Goal: Information Seeking & Learning: Get advice/opinions

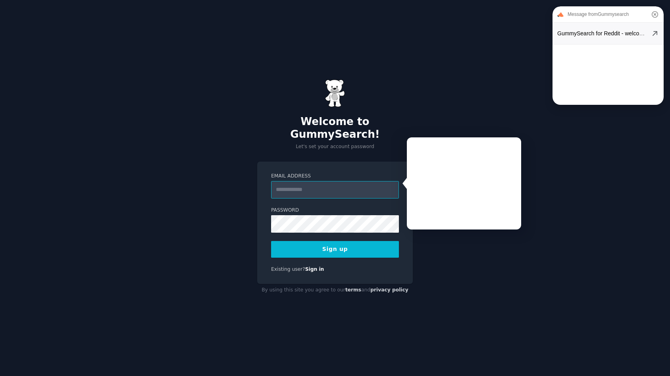
type input "**********"
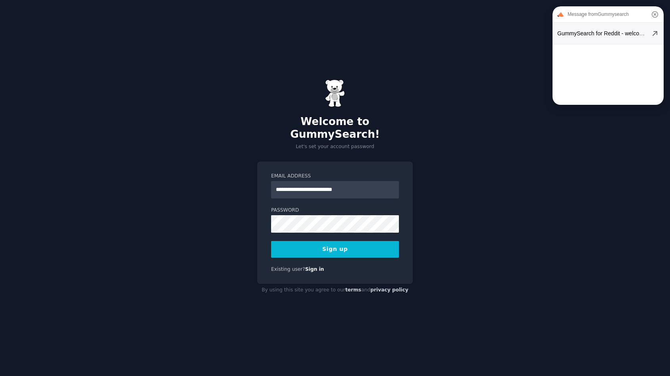
click at [656, 12] on icon at bounding box center [655, 15] width 10 height 10
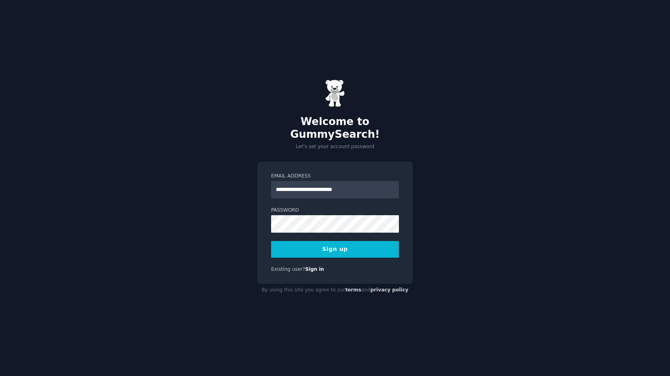
click at [347, 244] on button "Sign up" at bounding box center [335, 249] width 128 height 17
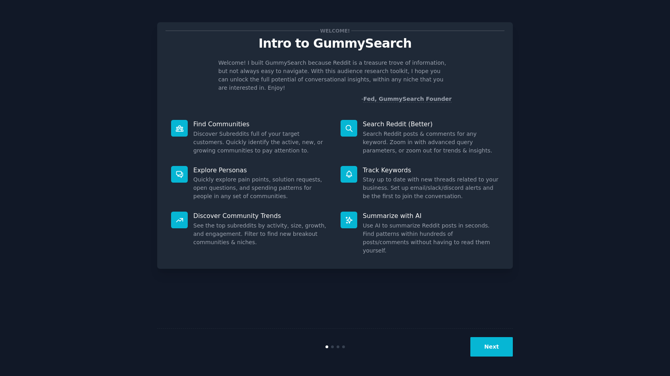
click at [486, 344] on button "Next" at bounding box center [491, 346] width 42 height 19
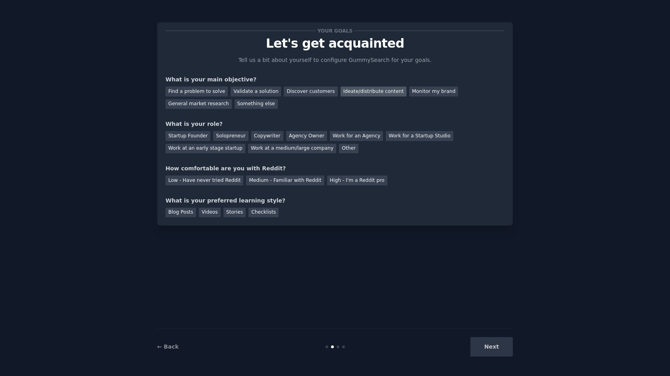
click at [354, 92] on div "Ideate/distribute content" at bounding box center [374, 92] width 66 height 10
click at [195, 90] on div "Find a problem to solve" at bounding box center [197, 92] width 62 height 10
click at [344, 92] on div "Ideate/distribute content" at bounding box center [374, 92] width 66 height 10
click at [193, 148] on div "Work at an early stage startup" at bounding box center [206, 149] width 80 height 10
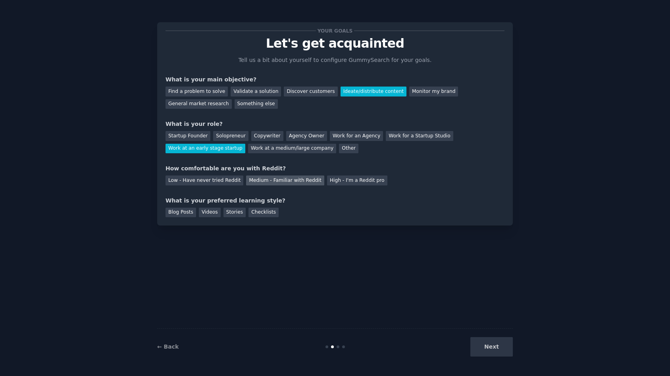
click at [276, 178] on div "Medium - Familiar with Reddit" at bounding box center [285, 180] width 78 height 10
click at [181, 214] on div "Blog Posts" at bounding box center [181, 213] width 31 height 10
click at [498, 348] on button "Next" at bounding box center [491, 346] width 42 height 19
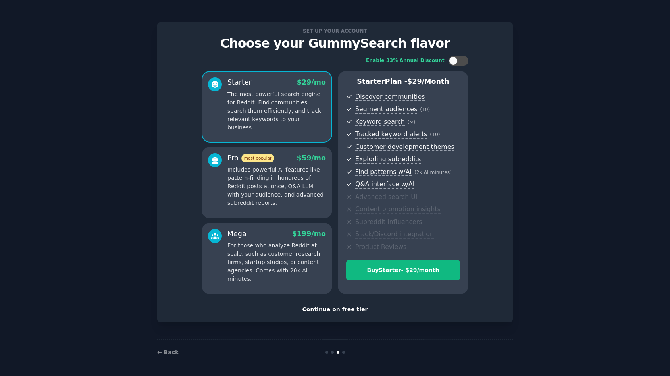
click at [339, 307] on div "Continue on free tier" at bounding box center [335, 309] width 339 height 8
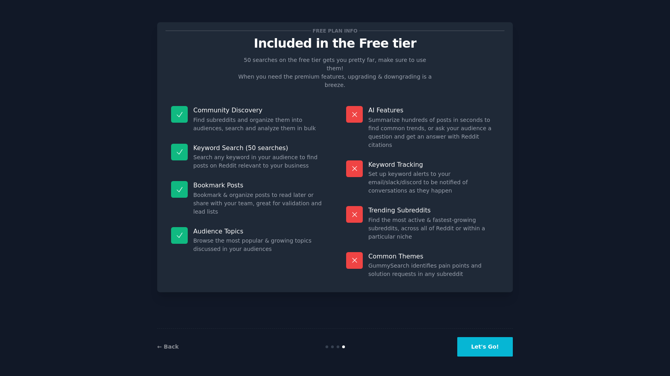
click at [472, 347] on button "Let's Go!" at bounding box center [485, 346] width 56 height 19
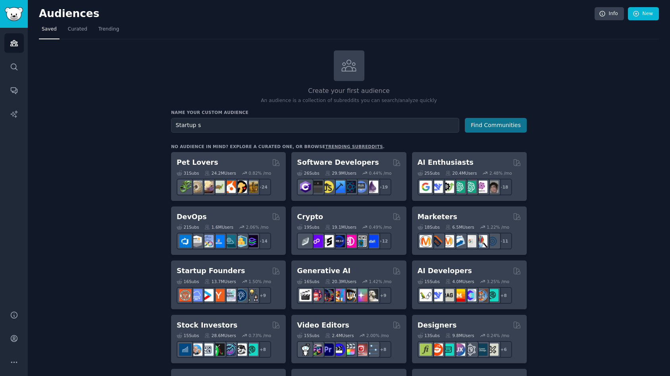
type input "Startup s"
click at [499, 129] on button "Find Communities" at bounding box center [496, 125] width 62 height 15
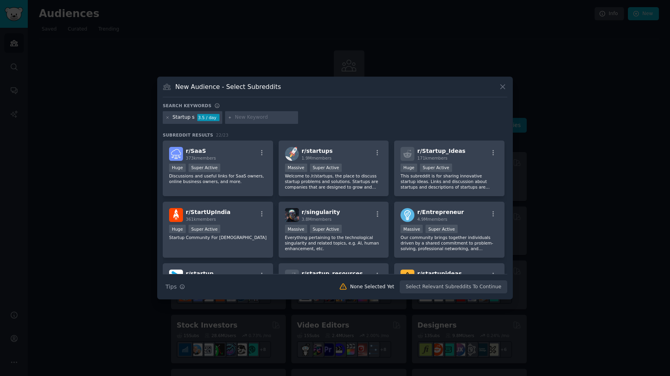
click at [269, 115] on input "text" at bounding box center [265, 117] width 60 height 7
click at [306, 157] on span "1.9M members" at bounding box center [317, 158] width 30 height 5
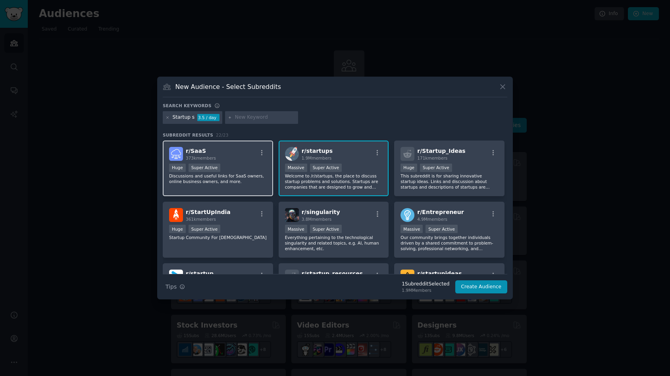
click at [256, 153] on div "r/ SaaS 373k members" at bounding box center [218, 154] width 98 height 14
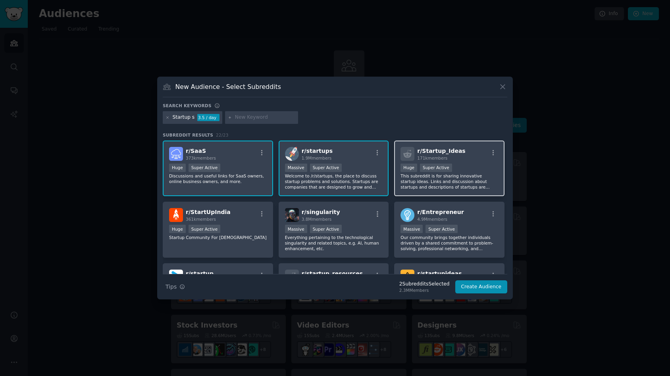
click at [432, 180] on p "This subreddit is for sharing innovative startup ideas. Links and discussion ab…" at bounding box center [450, 181] width 98 height 17
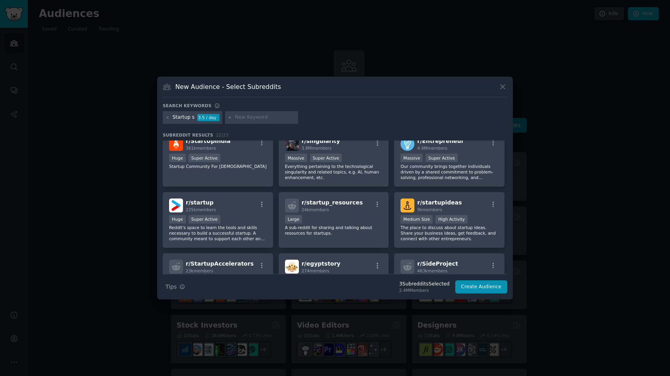
scroll to position [81, 0]
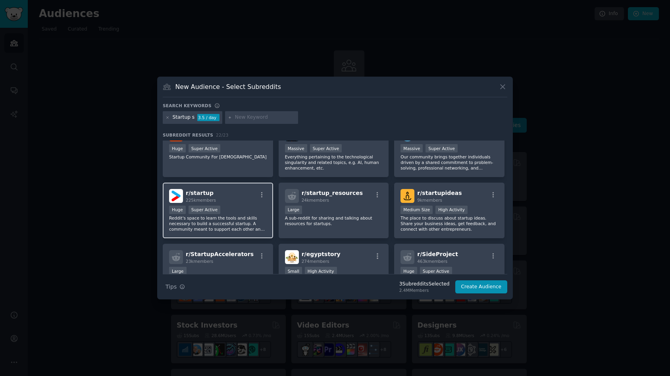
click at [237, 222] on p "Reddit's space to learn the tools and skills necessary to build a successful st…" at bounding box center [218, 223] width 98 height 17
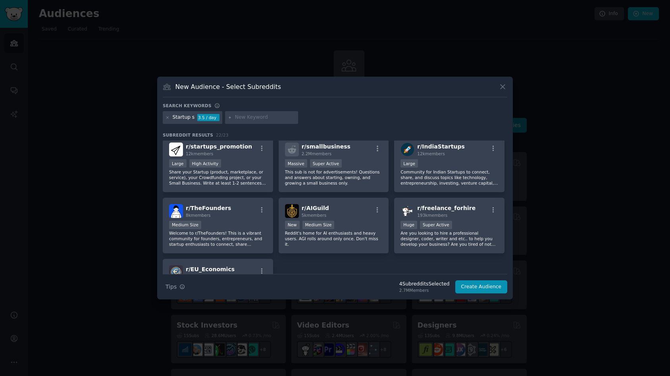
scroll to position [315, 0]
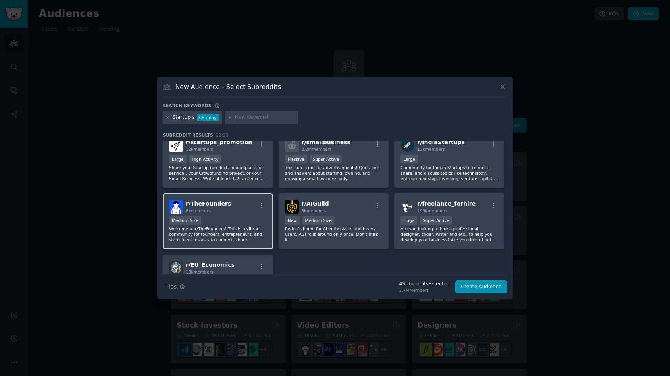
click at [247, 225] on div "Medium Size" at bounding box center [218, 221] width 98 height 10
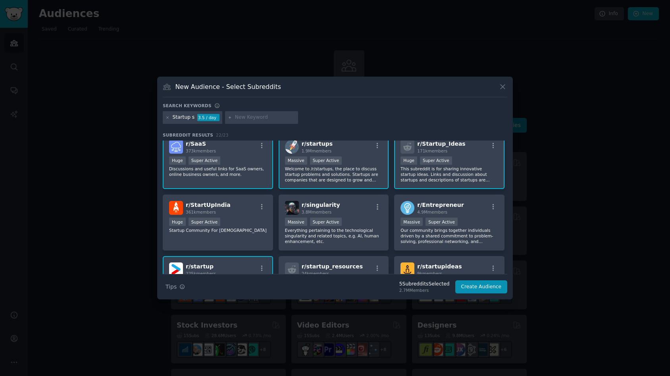
scroll to position [0, 0]
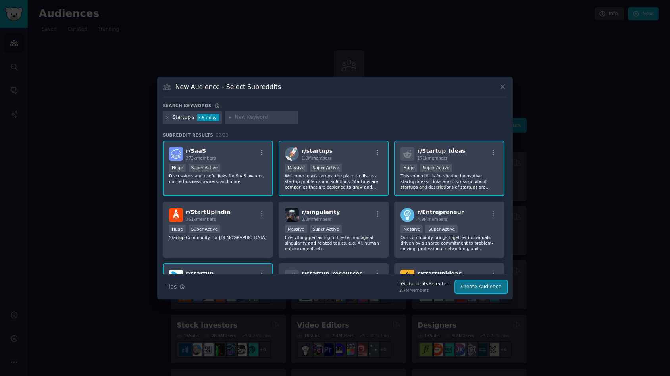
click at [475, 284] on button "Create Audience" at bounding box center [481, 286] width 52 height 13
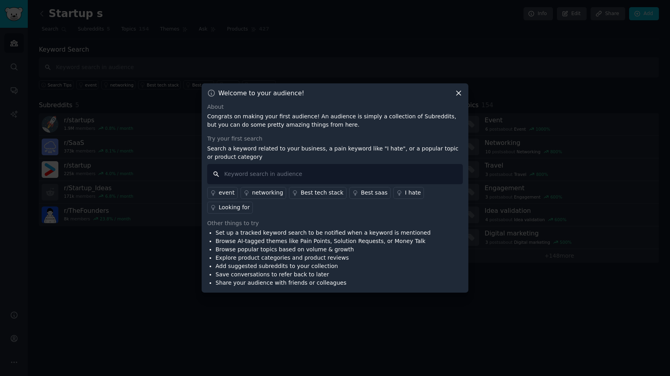
click at [263, 184] on input "text" at bounding box center [335, 174] width 256 height 20
drag, startPoint x: 342, startPoint y: 242, endPoint x: 217, endPoint y: 243, distance: 125.5
click at [217, 245] on li "Browse popular topics based on volume & growth" at bounding box center [323, 249] width 215 height 8
click at [226, 183] on input "text" at bounding box center [335, 174] width 256 height 20
type input "need help"
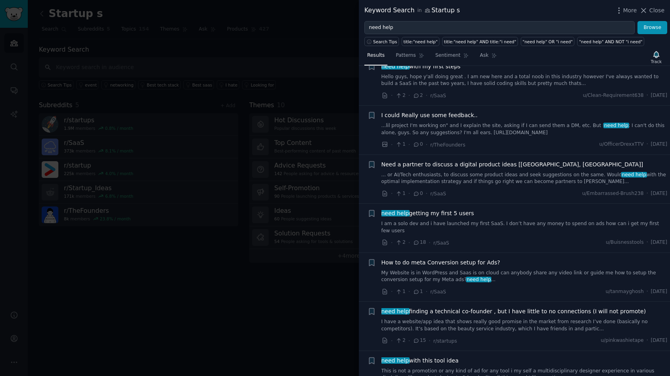
scroll to position [222, 0]
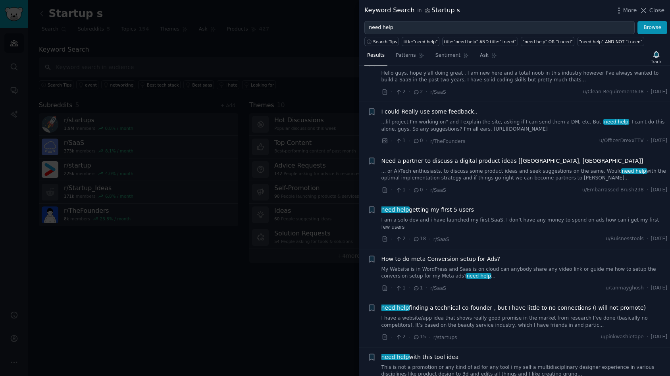
click at [470, 219] on link "I am a solo dev and i have launched my first SaaS. I don’t have any money to sp…" at bounding box center [524, 224] width 286 height 14
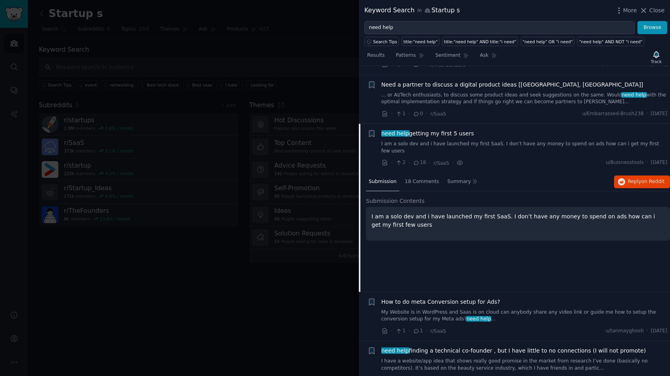
scroll to position [356, 0]
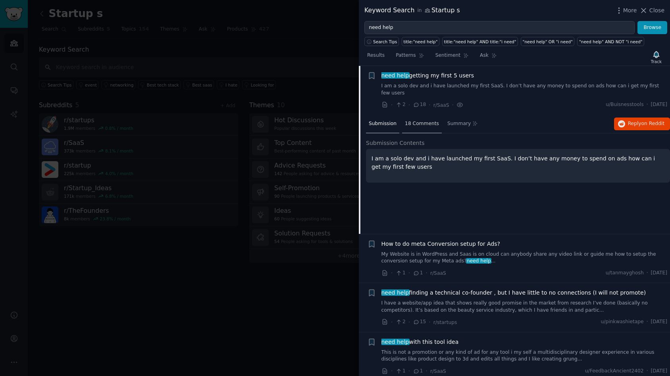
click at [418, 120] on span "18 Comments" at bounding box center [422, 123] width 34 height 7
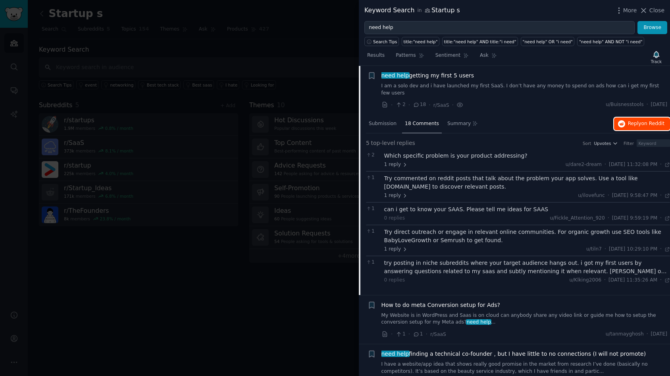
click at [630, 120] on span "Reply on Reddit" at bounding box center [646, 123] width 37 height 7
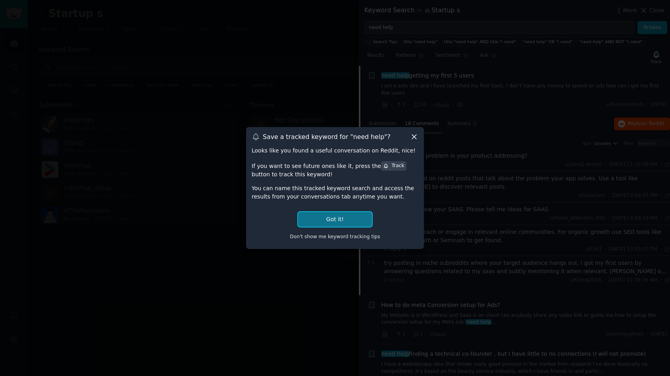
click at [342, 219] on button "Got it!" at bounding box center [335, 219] width 74 height 15
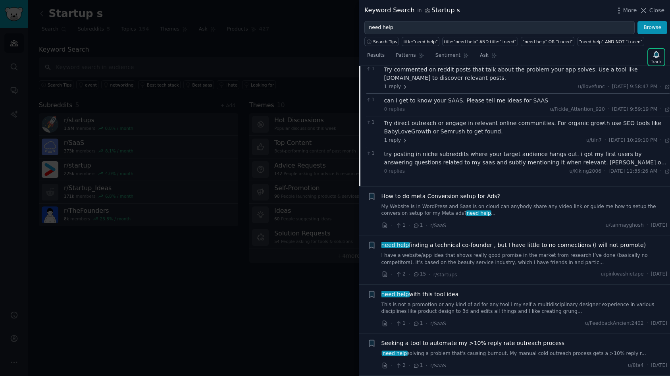
scroll to position [467, 0]
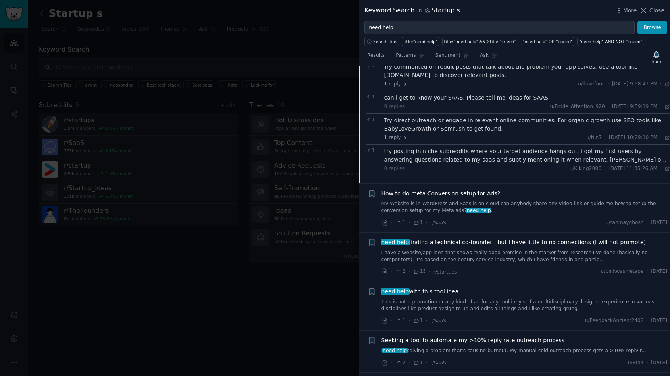
click at [440, 241] on div "need help finding a technical co-founder , but I have little to no connections …" at bounding box center [524, 250] width 286 height 25
click at [440, 249] on link "I have a website/app idea that shows really good promise in the market from res…" at bounding box center [524, 256] width 286 height 14
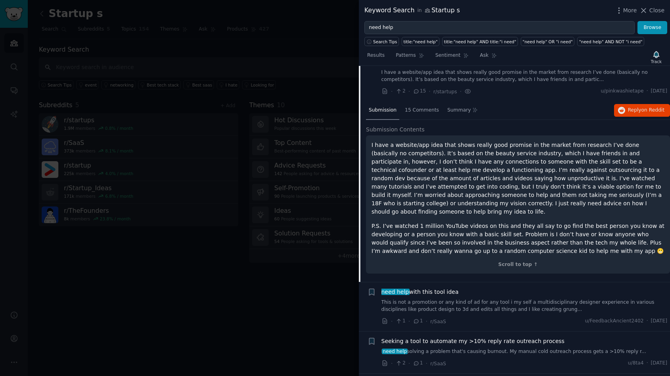
scroll to position [447, 0]
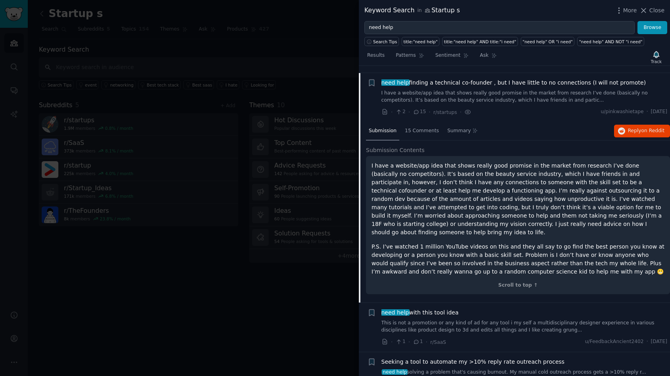
click at [467, 90] on link "I have a website/app idea that shows really good promise in the market from res…" at bounding box center [524, 97] width 286 height 14
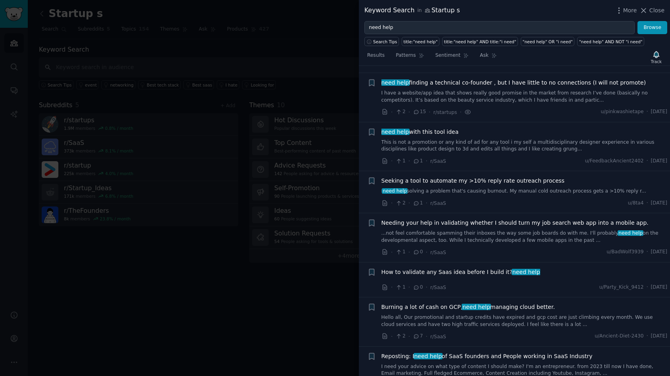
click at [467, 90] on link "I have a website/app idea that shows really good promise in the market from res…" at bounding box center [524, 97] width 286 height 14
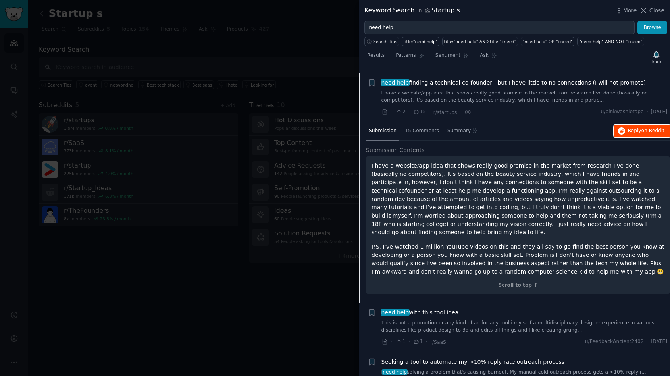
click at [628, 127] on span "Reply on Reddit" at bounding box center [646, 130] width 37 height 7
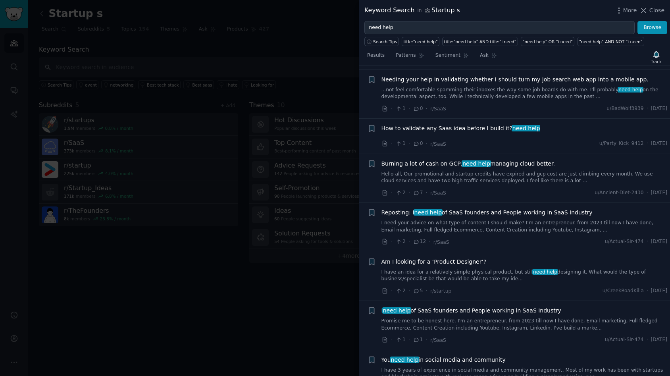
scroll to position [770, 0]
click at [468, 125] on span "How to validate any Saas idea before I build it? need help" at bounding box center [460, 129] width 159 height 8
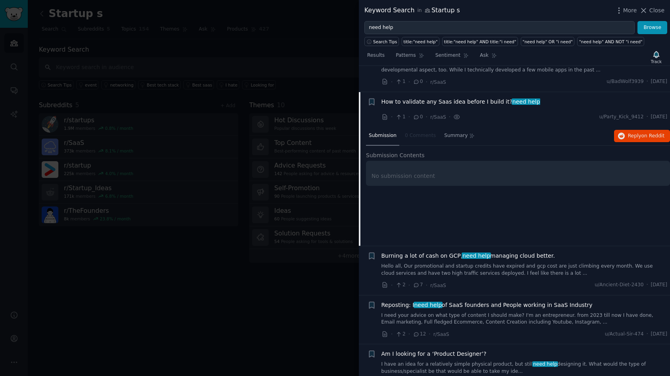
scroll to position [636, 0]
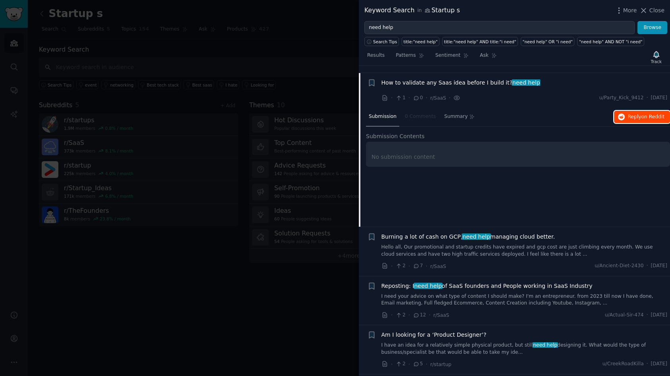
click at [628, 114] on span "Reply on Reddit" at bounding box center [646, 117] width 37 height 7
